Goal: Task Accomplishment & Management: Manage account settings

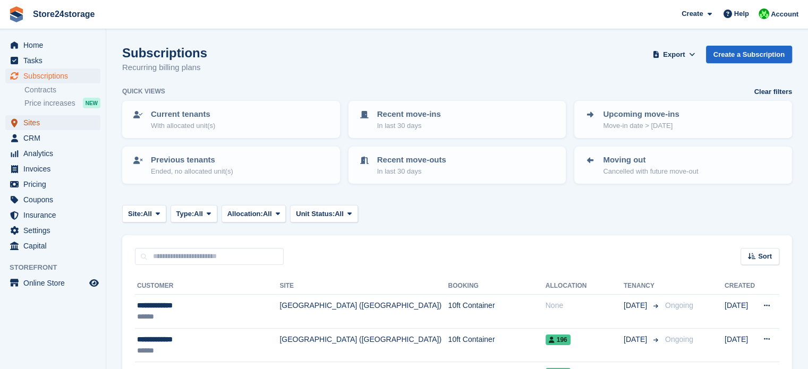
drag, startPoint x: 38, startPoint y: 127, endPoint x: 49, endPoint y: 129, distance: 11.4
click at [38, 127] on span "Sites" at bounding box center [55, 122] width 64 height 15
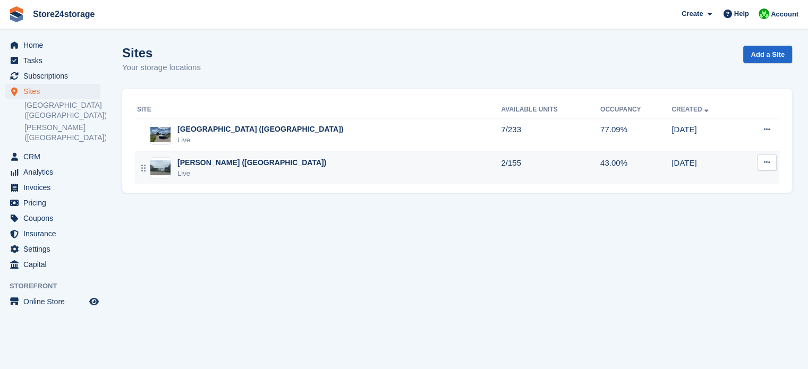
click at [213, 167] on div "[PERSON_NAME] ([GEOGRAPHIC_DATA])" at bounding box center [252, 162] width 149 height 11
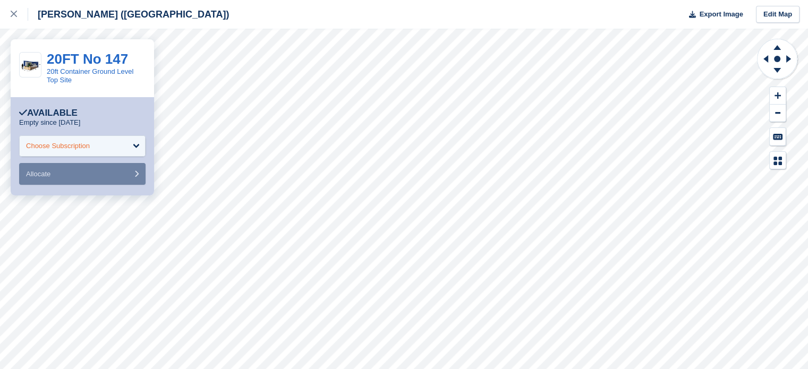
click at [136, 143] on div "Choose Subscription" at bounding box center [82, 146] width 127 height 21
click at [97, 58] on link "20FT No 147" at bounding box center [87, 59] width 81 height 16
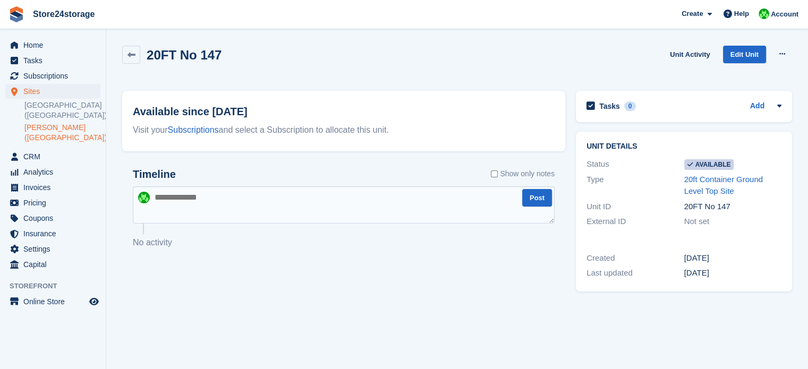
click at [700, 164] on span "Available" at bounding box center [710, 164] width 50 height 11
click at [743, 57] on link "Edit Unit" at bounding box center [744, 55] width 43 height 18
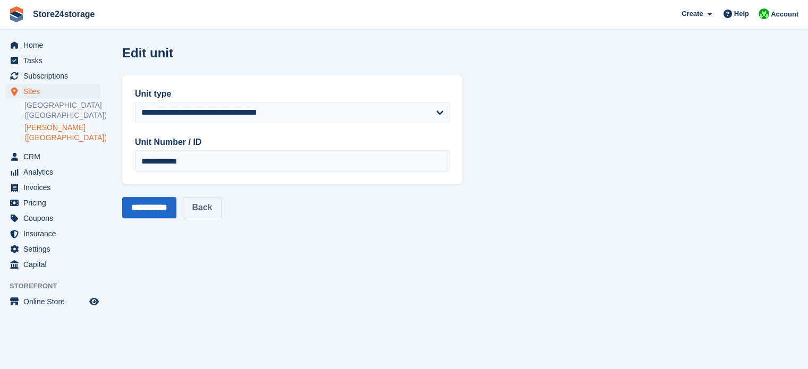
click at [204, 209] on link "Back" at bounding box center [202, 207] width 38 height 21
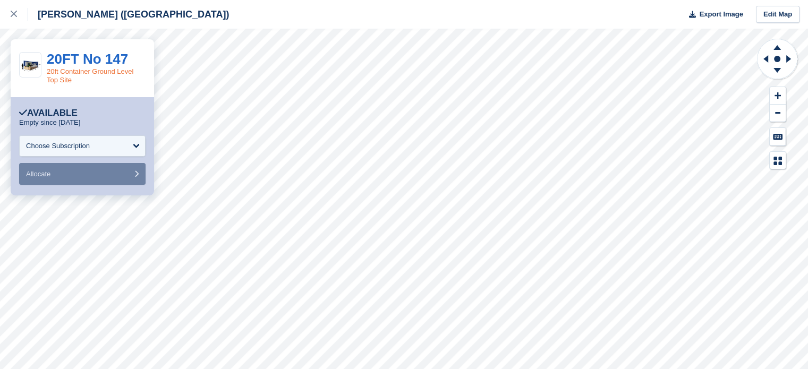
click at [58, 72] on link "20ft Container Ground Level Top Site" at bounding box center [90, 76] width 87 height 16
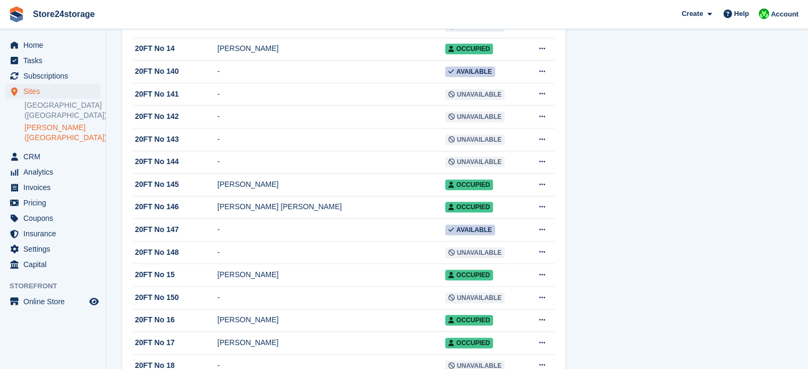
scroll to position [744, 0]
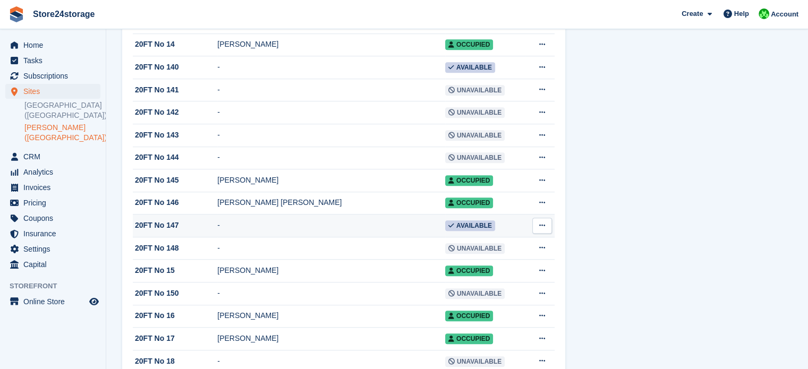
click at [540, 229] on icon at bounding box center [543, 225] width 6 height 7
click at [486, 254] on p "Edit unit" at bounding box center [501, 247] width 92 height 14
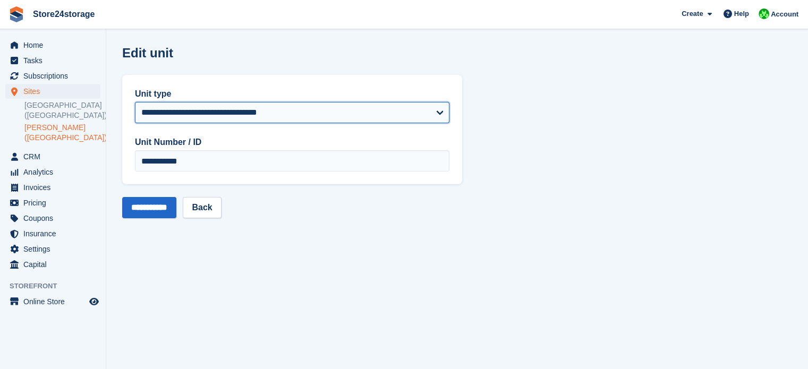
click at [441, 112] on select "**********" at bounding box center [292, 112] width 315 height 21
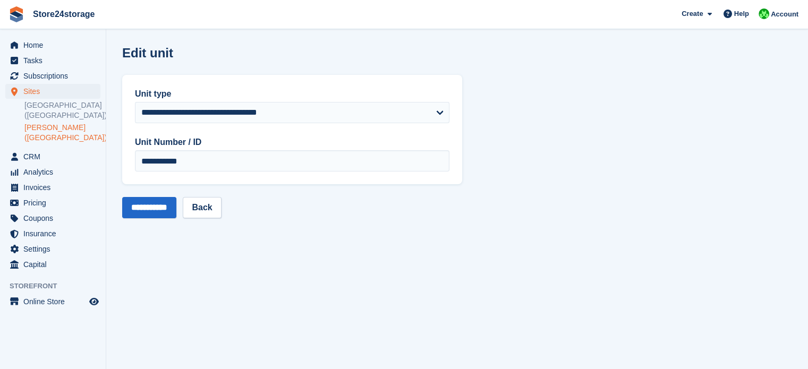
click at [499, 146] on section "**********" at bounding box center [457, 184] width 702 height 369
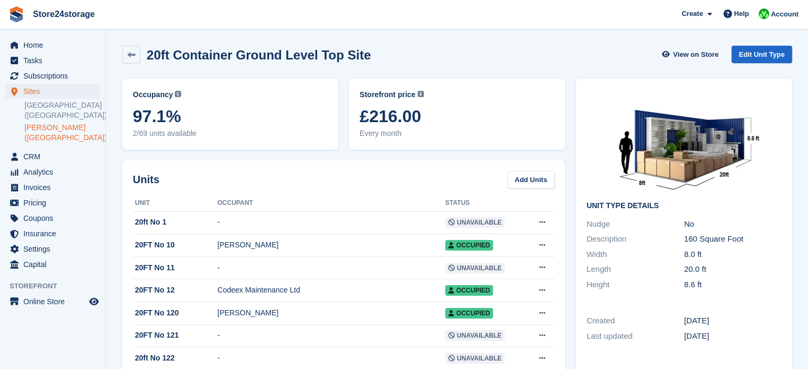
scroll to position [744, 0]
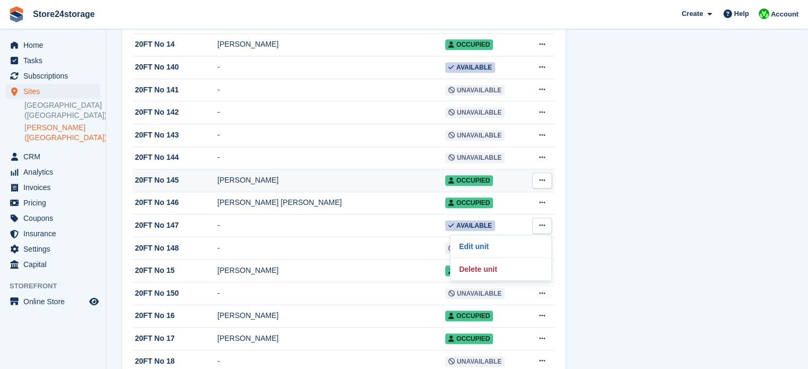
click at [541, 184] on icon at bounding box center [543, 180] width 6 height 7
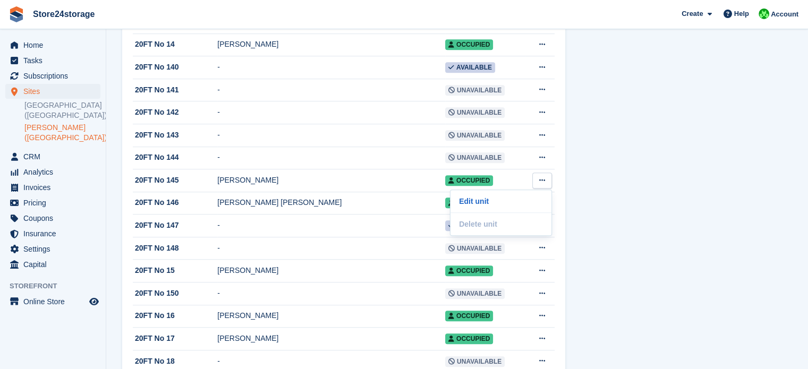
click at [602, 185] on div "Unit Type details Nudge No Description 160 Square Foot Width 8.0 ft Length 20.0…" at bounding box center [684, 309] width 227 height 1961
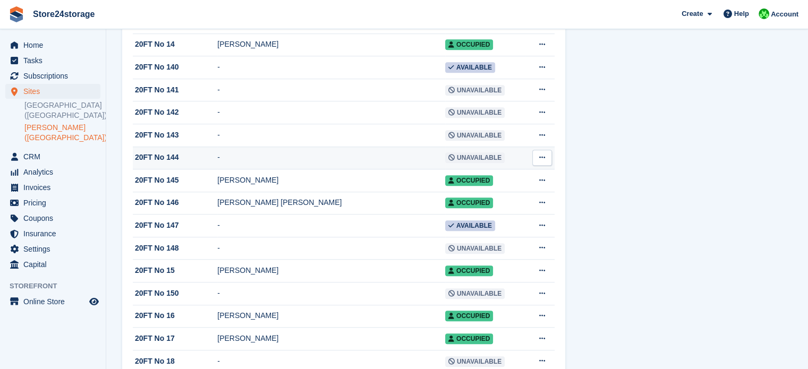
click at [542, 161] on icon at bounding box center [543, 157] width 6 height 7
click at [526, 186] on p "Edit unit" at bounding box center [501, 179] width 92 height 14
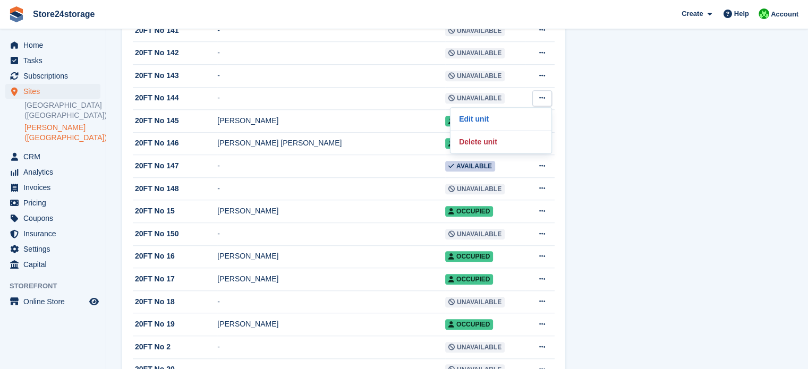
scroll to position [785, 0]
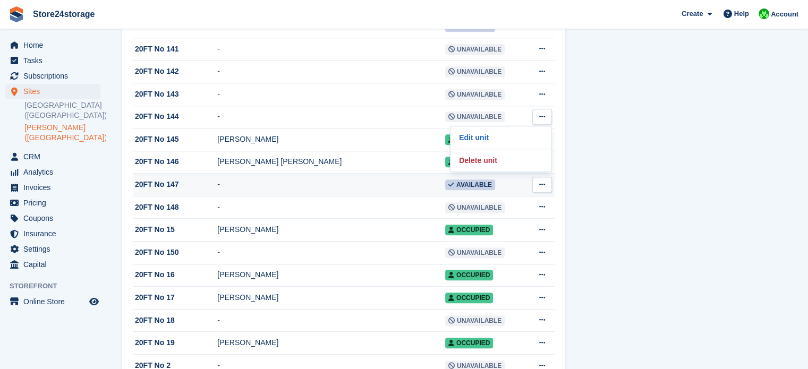
click at [285, 189] on td "-" at bounding box center [331, 185] width 228 height 23
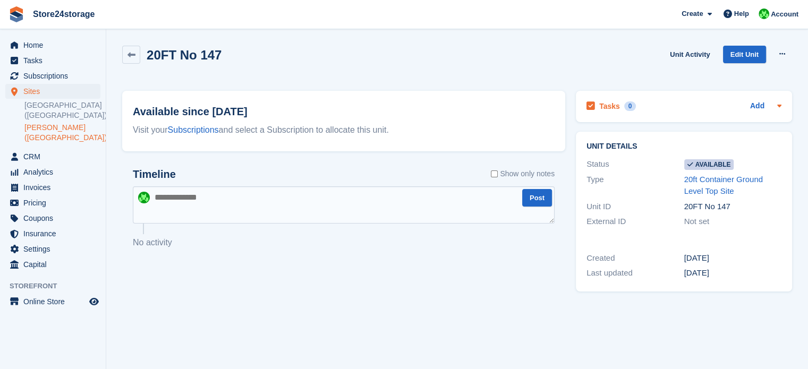
click at [778, 106] on icon at bounding box center [780, 106] width 4 height 3
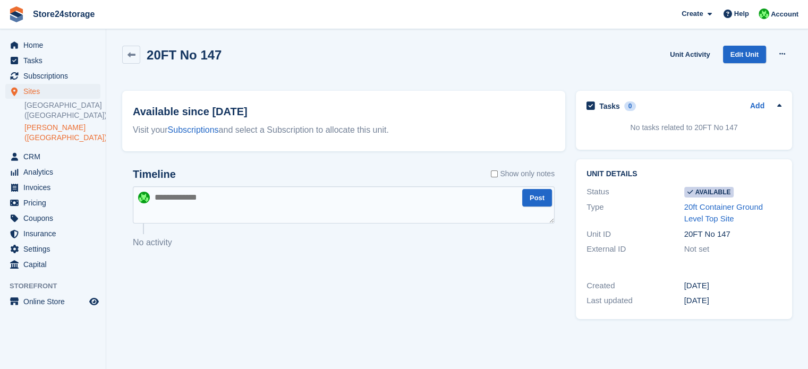
click at [778, 106] on icon at bounding box center [780, 106] width 9 height 9
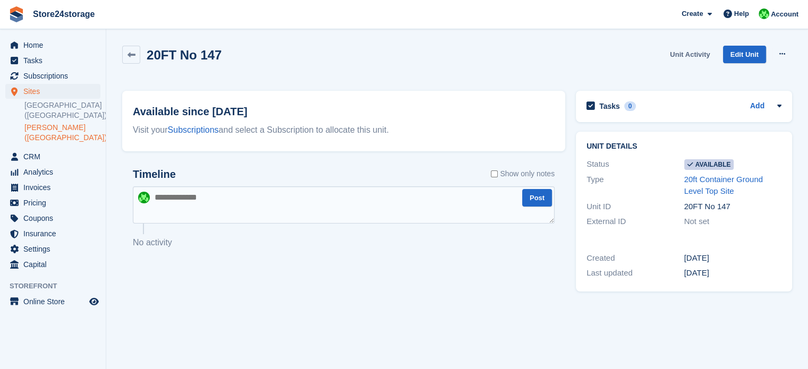
click at [691, 56] on link "Unit Activity" at bounding box center [690, 55] width 48 height 18
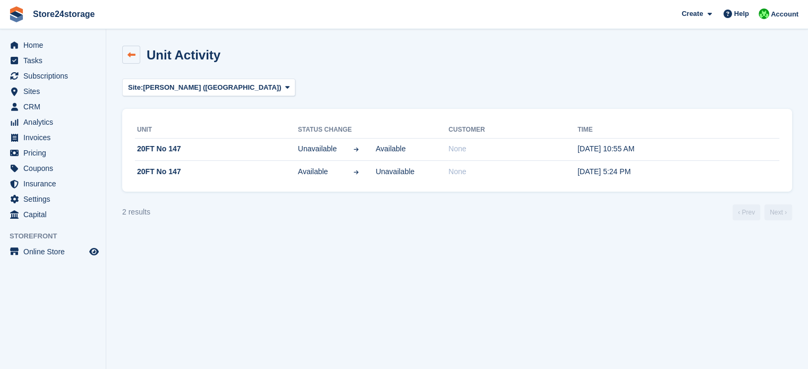
click at [129, 58] on icon at bounding box center [132, 55] width 8 height 8
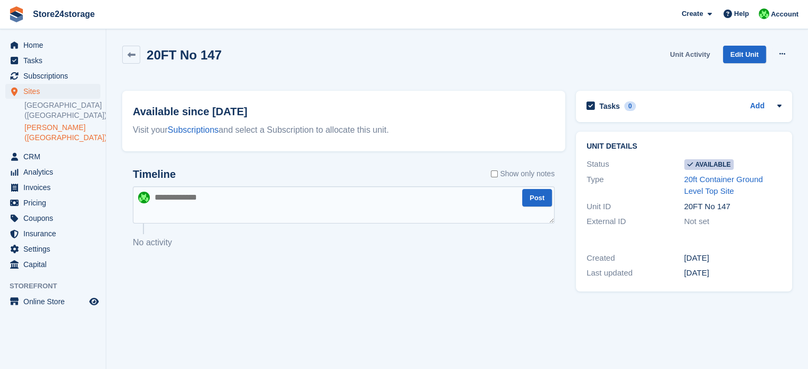
click at [695, 54] on link "Unit Activity" at bounding box center [690, 55] width 48 height 18
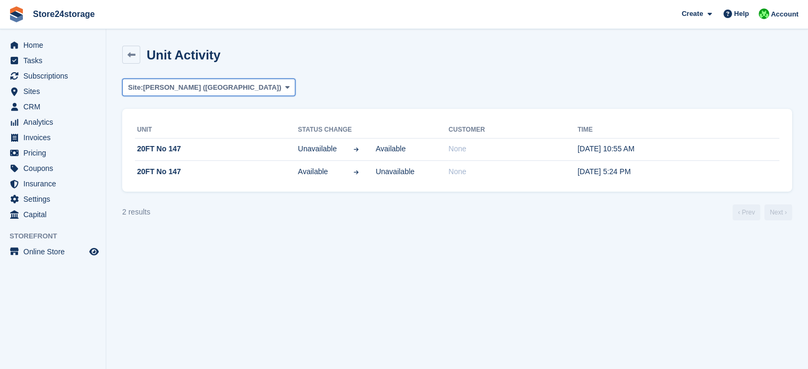
click at [285, 87] on icon at bounding box center [287, 87] width 4 height 7
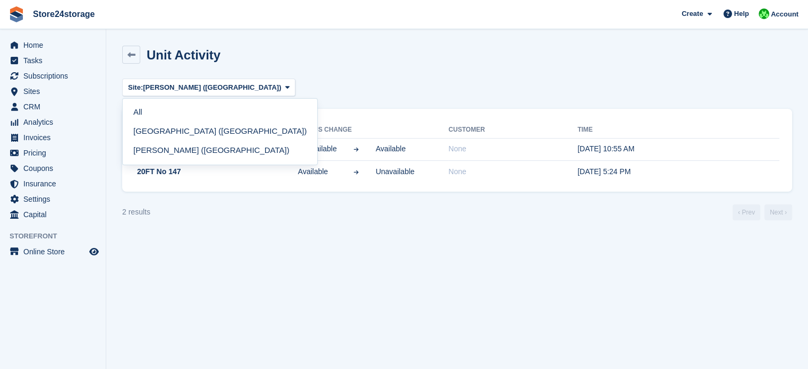
click at [332, 83] on div "Site: [PERSON_NAME] ([GEOGRAPHIC_DATA]) [GEOGRAPHIC_DATA] ([GEOGRAPHIC_DATA]) […" at bounding box center [457, 88] width 670 height 18
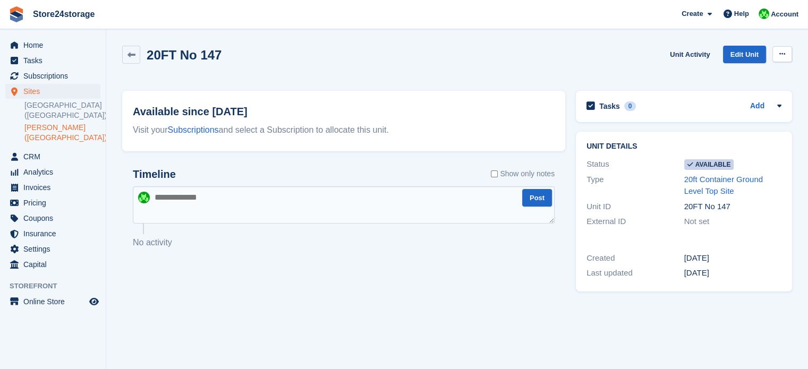
click at [780, 52] on icon at bounding box center [783, 53] width 6 height 7
click at [712, 73] on p "Make unavailable" at bounding box center [741, 75] width 92 height 14
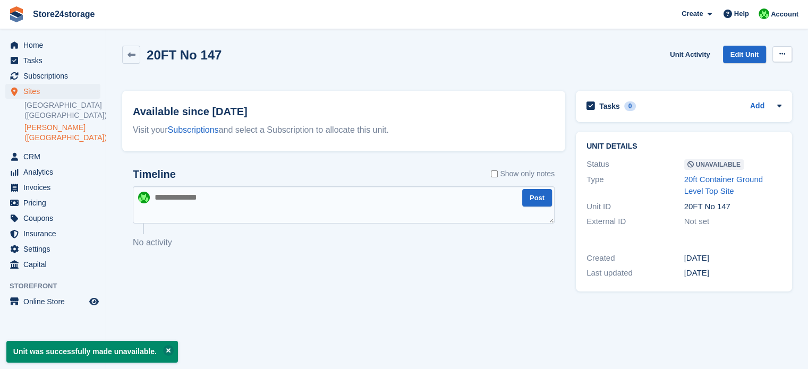
click at [784, 52] on icon at bounding box center [783, 53] width 6 height 7
click at [427, 46] on div "20FT No 147 Unit Activity Edit Unit Make Available Delete unit" at bounding box center [457, 61] width 670 height 30
